Goal: Transaction & Acquisition: Purchase product/service

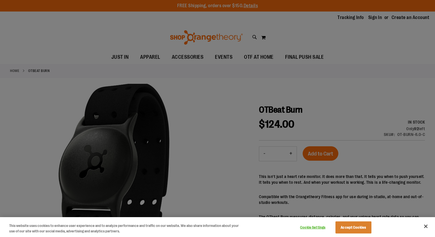
click at [273, 142] on div at bounding box center [217, 118] width 435 height 237
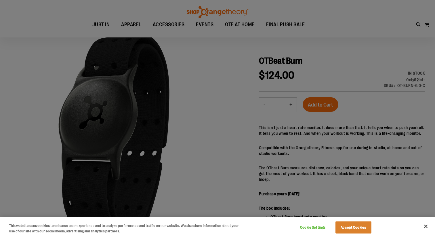
scroll to position [49, 0]
click at [414, 215] on div at bounding box center [217, 118] width 435 height 237
click at [422, 216] on div at bounding box center [217, 118] width 435 height 237
click at [422, 220] on button "Close" at bounding box center [425, 226] width 13 height 13
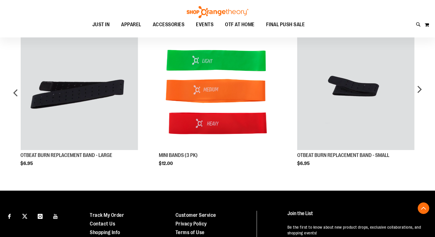
scroll to position [372, 0]
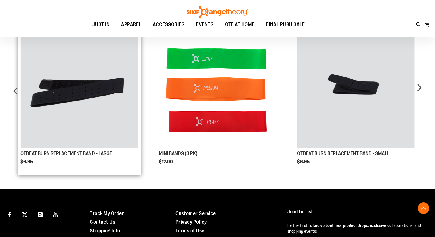
click at [26, 99] on img "Product Page Link" at bounding box center [78, 89] width 117 height 117
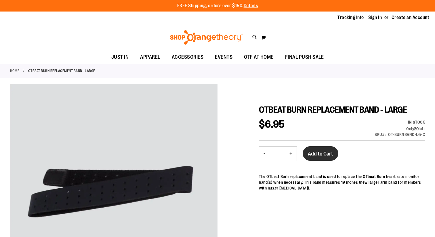
click at [314, 154] on span "Add to Cart" at bounding box center [320, 153] width 25 height 6
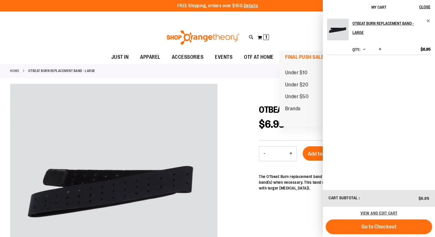
click at [298, 58] on span "FINAL PUSH SALE" at bounding box center [304, 57] width 39 height 13
